Goal: Navigation & Orientation: Find specific page/section

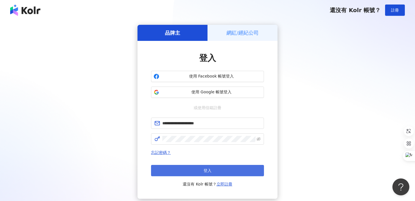
click at [190, 170] on button "登入" at bounding box center [207, 170] width 113 height 11
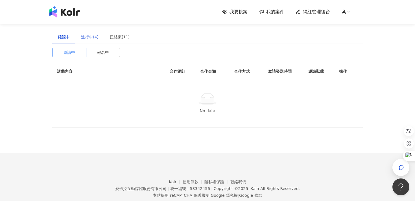
click at [90, 41] on div "進行中(4)" at bounding box center [89, 36] width 29 height 13
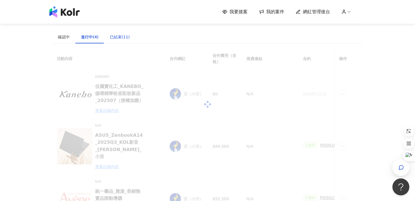
click at [116, 38] on div "已結束(11)" at bounding box center [120, 37] width 20 height 6
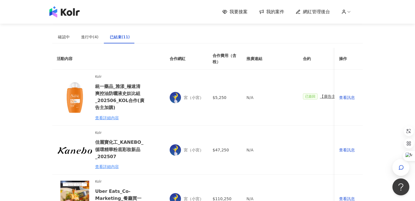
click at [71, 13] on img at bounding box center [64, 11] width 30 height 11
